Goal: Task Accomplishment & Management: Use online tool/utility

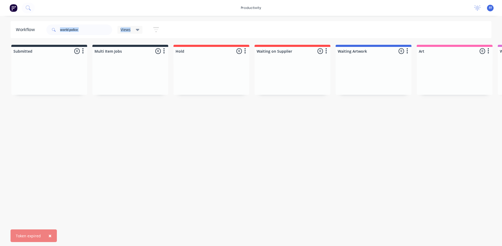
drag, startPoint x: 110, startPoint y: 42, endPoint x: 89, endPoint y: 36, distance: 21.6
click at [89, 36] on div "Workflow world police Views Save new view None (Default) edit ART DEPT edit Ban…" at bounding box center [251, 128] width 502 height 214
drag, startPoint x: 89, startPoint y: 36, endPoint x: 23, endPoint y: 31, distance: 66.5
click at [23, 31] on header "Workflow world police Views Save new view None (Default) edit ART DEPT edit Ban…" at bounding box center [251, 29] width 481 height 17
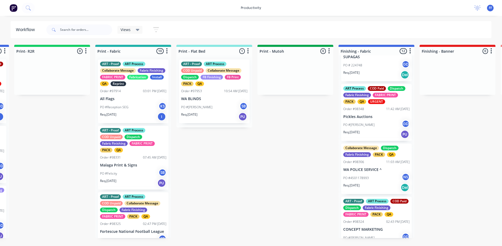
scroll to position [316, 0]
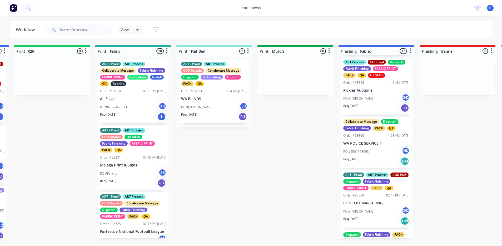
click at [370, 88] on p "Pickles Auctions" at bounding box center [376, 90] width 66 height 4
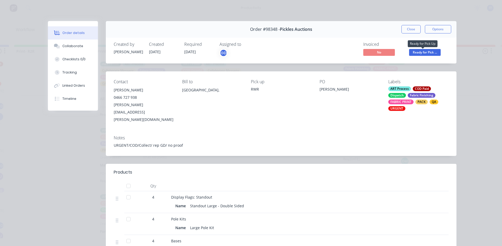
click at [418, 53] on span "Ready for Pick ..." at bounding box center [425, 52] width 32 height 7
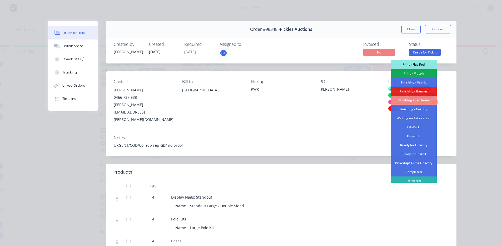
scroll to position [99, 0]
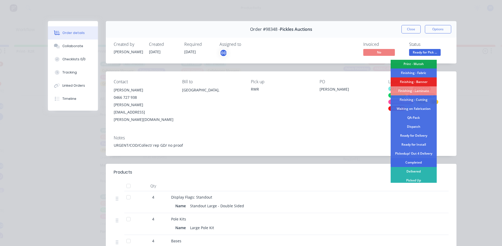
click at [413, 160] on div "Completed" at bounding box center [413, 162] width 46 height 9
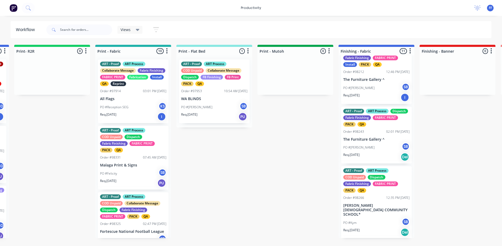
scroll to position [0, 0]
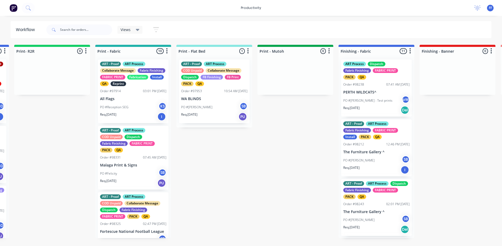
click at [299, 156] on div "Submitted 7 Sort By Created date Required date Order number Customer name Most …" at bounding box center [361, 141] width 2021 height 193
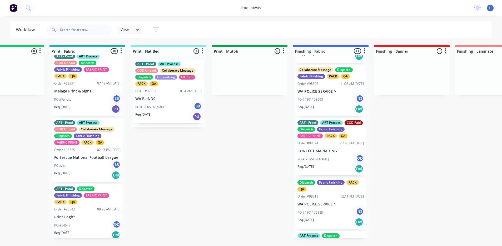
scroll to position [316, 0]
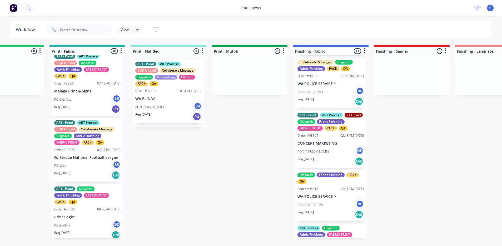
click at [321, 142] on div "ART - Proof ART Process COD Paid Dispatch Fabric Finishing FABRIC PRINT PACK QA…" at bounding box center [330, 138] width 70 height 57
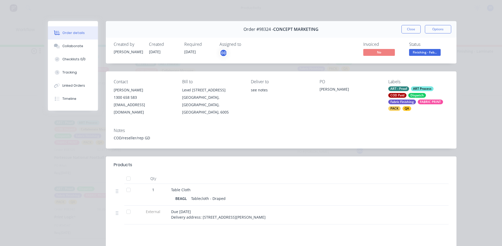
drag, startPoint x: 432, startPoint y: 51, endPoint x: 426, endPoint y: 58, distance: 8.9
click at [432, 51] on span "Finishing - Fab..." at bounding box center [425, 52] width 32 height 7
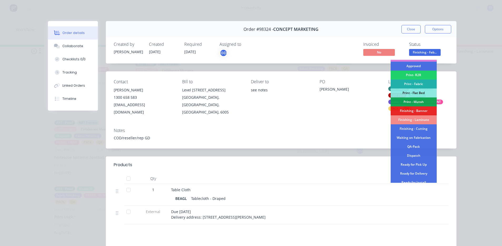
scroll to position [79, 0]
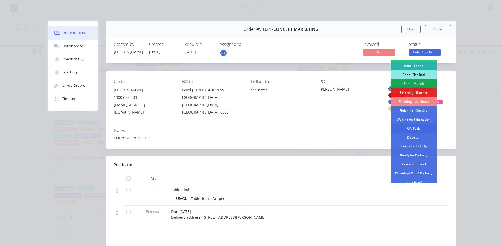
click at [411, 127] on div "QA-Pack" at bounding box center [413, 128] width 46 height 9
